Goal: Task Accomplishment & Management: Manage account settings

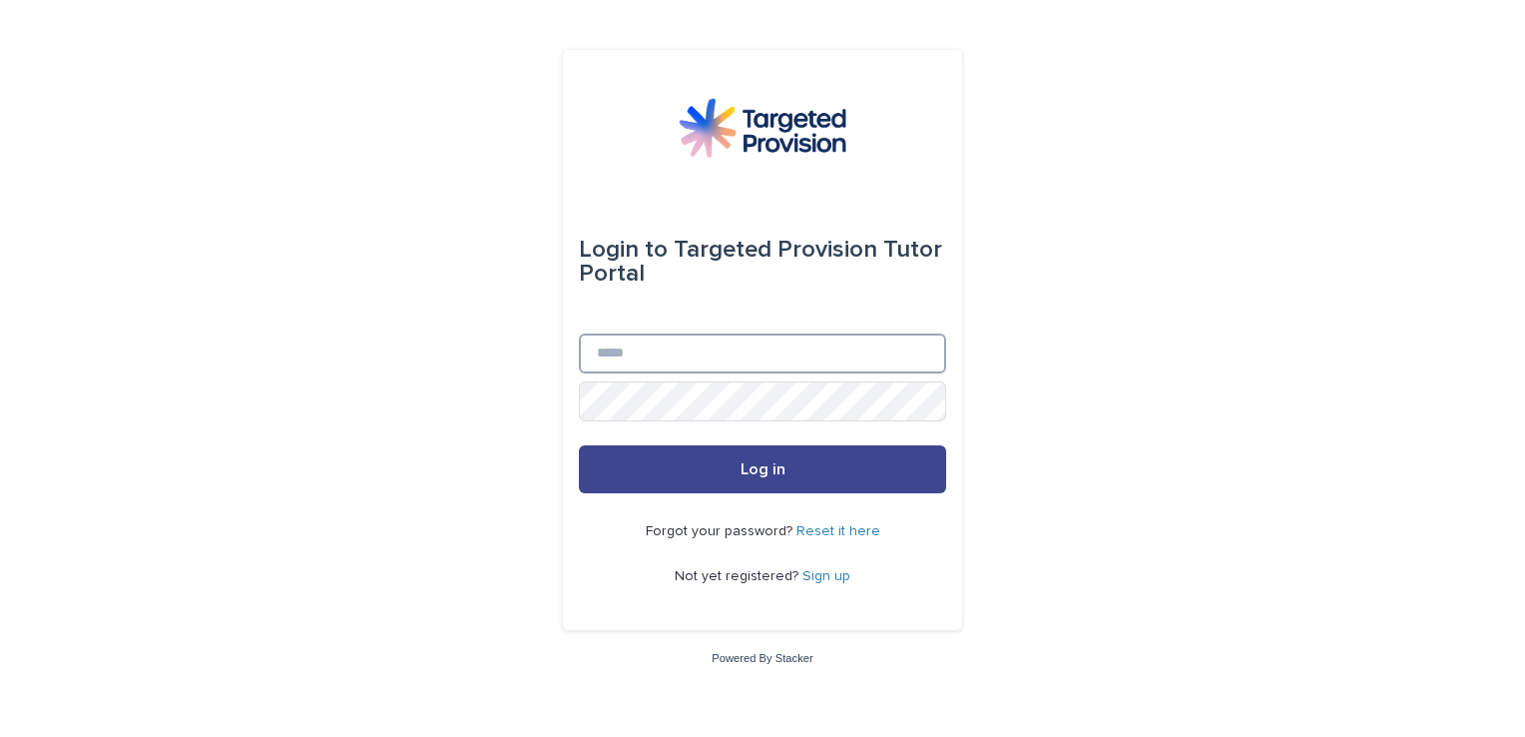
type input "**********"
click at [663, 465] on button "Log in" at bounding box center [762, 469] width 367 height 48
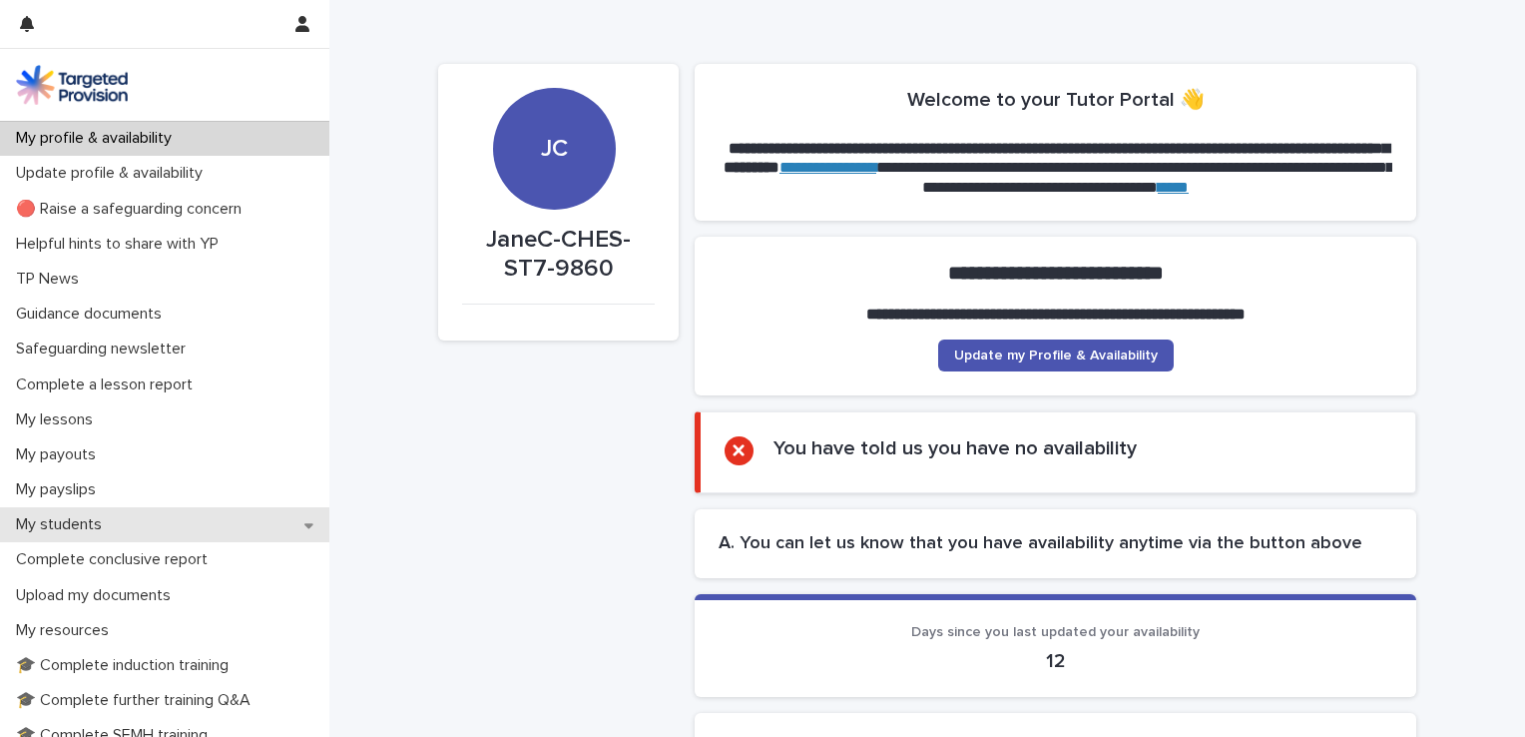
click at [111, 533] on p "My students" at bounding box center [63, 524] width 110 height 19
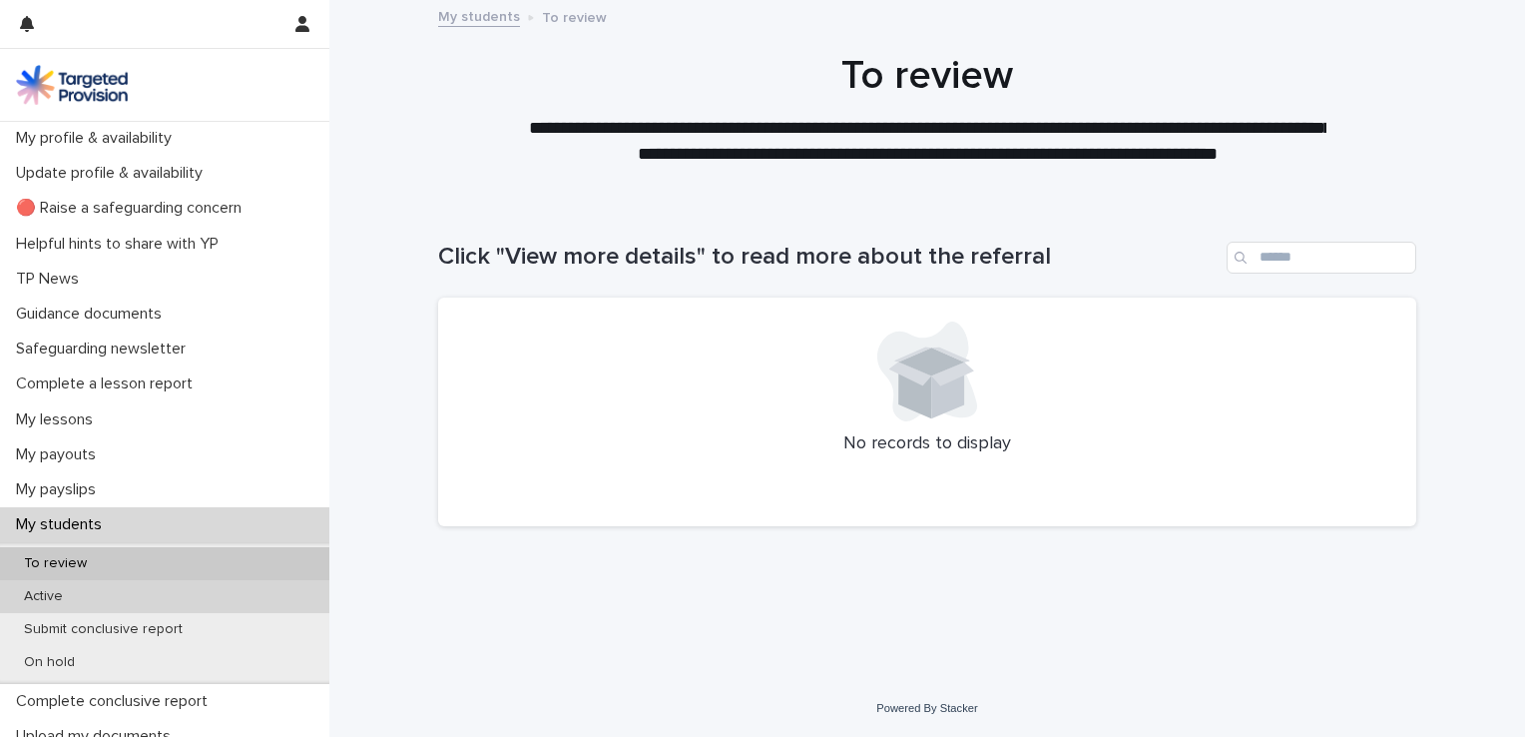
click at [59, 593] on p "Active" at bounding box center [43, 596] width 71 height 17
